Goal: Information Seeking & Learning: Learn about a topic

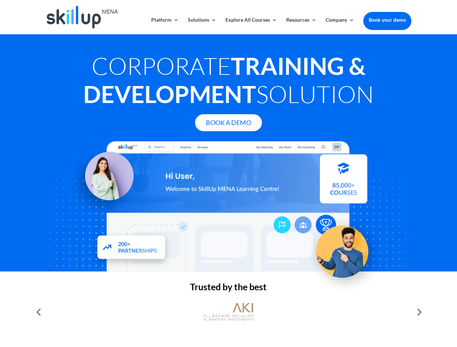
click at [228, 174] on div at bounding box center [228, 206] width 365 height 130
click at [201, 26] on link "Solutions" at bounding box center [202, 25] width 29 height 17
click at [251, 26] on link "Explore All Courses" at bounding box center [251, 25] width 52 height 17
click at [301, 26] on link "Resources" at bounding box center [301, 25] width 30 height 17
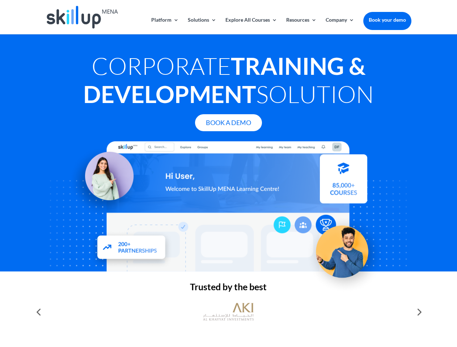
click at [340, 26] on link "Company" at bounding box center [339, 25] width 29 height 17
click at [228, 312] on img at bounding box center [228, 311] width 51 height 25
